Goal: Transaction & Acquisition: Obtain resource

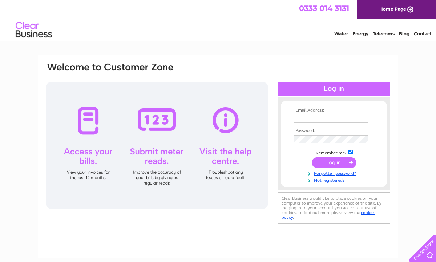
type input "[EMAIL_ADDRESS][DOMAIN_NAME]"
click at [333, 166] on input "submit" at bounding box center [334, 162] width 45 height 10
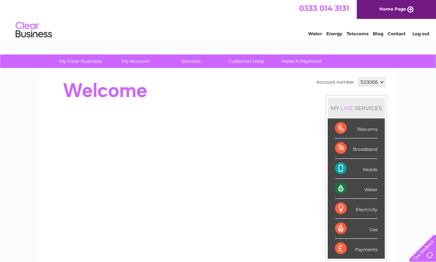
click at [371, 191] on div "Water" at bounding box center [356, 189] width 42 height 20
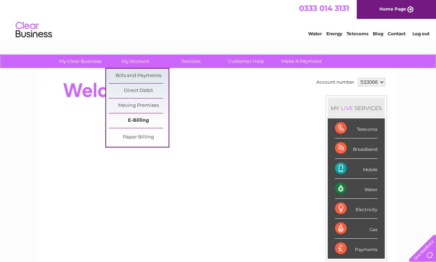
click at [135, 118] on link "E-Billing" at bounding box center [139, 120] width 60 height 15
click at [129, 77] on link "Bills and Payments" at bounding box center [139, 76] width 60 height 15
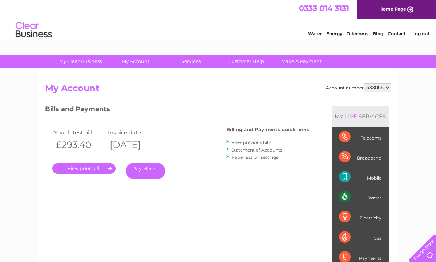
click at [255, 141] on link "View previous bills" at bounding box center [251, 141] width 40 height 5
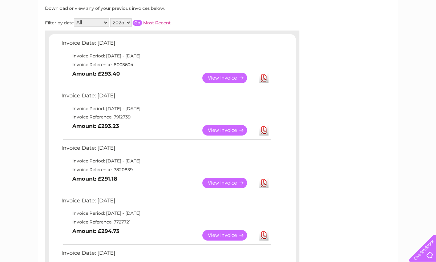
scroll to position [102, 0]
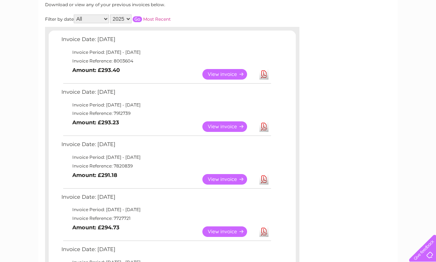
click at [216, 182] on link "View" at bounding box center [228, 179] width 53 height 11
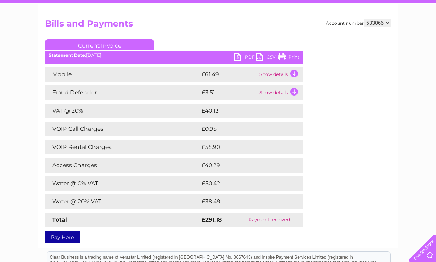
scroll to position [73, 0]
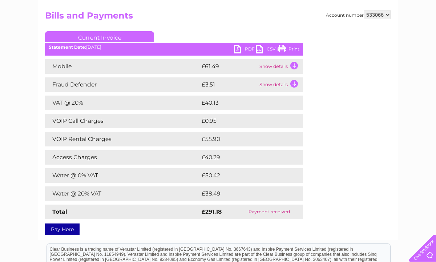
click at [284, 47] on link "Print" at bounding box center [288, 50] width 22 height 11
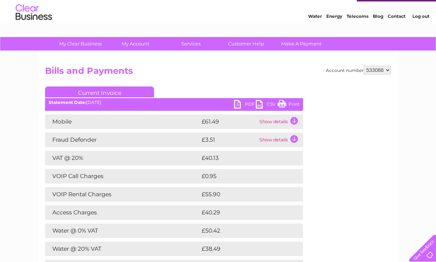
scroll to position [0, 0]
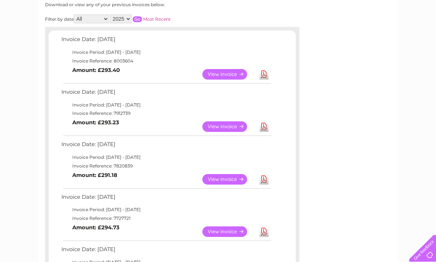
click at [264, 126] on link "Download" at bounding box center [263, 126] width 9 height 11
click at [263, 179] on link "Download" at bounding box center [263, 179] width 9 height 11
click at [210, 179] on link "View" at bounding box center [228, 179] width 53 height 11
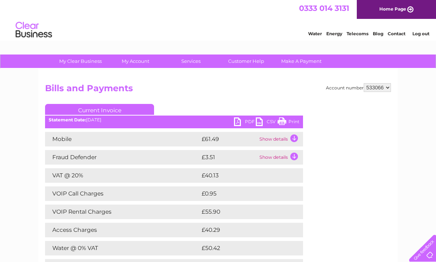
click at [281, 122] on link "Print" at bounding box center [288, 122] width 22 height 11
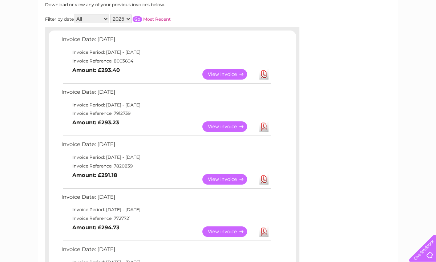
click at [215, 124] on link "View" at bounding box center [228, 126] width 53 height 11
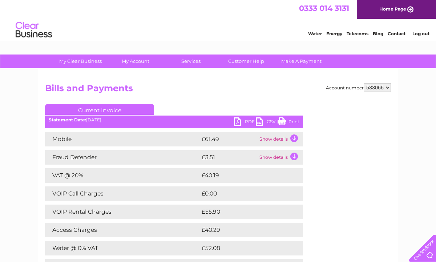
click at [280, 120] on link "Print" at bounding box center [288, 122] width 22 height 11
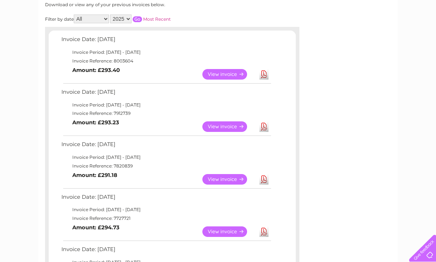
click at [265, 129] on link "Download" at bounding box center [263, 126] width 9 height 11
click at [218, 73] on link "View" at bounding box center [228, 74] width 53 height 11
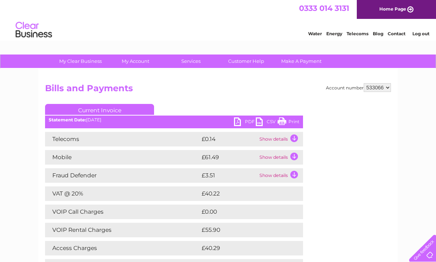
click at [285, 121] on link "Print" at bounding box center [288, 122] width 22 height 11
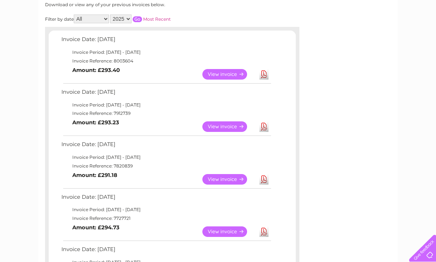
click at [263, 74] on link "Download" at bounding box center [263, 74] width 9 height 11
